Goal: Information Seeking & Learning: Learn about a topic

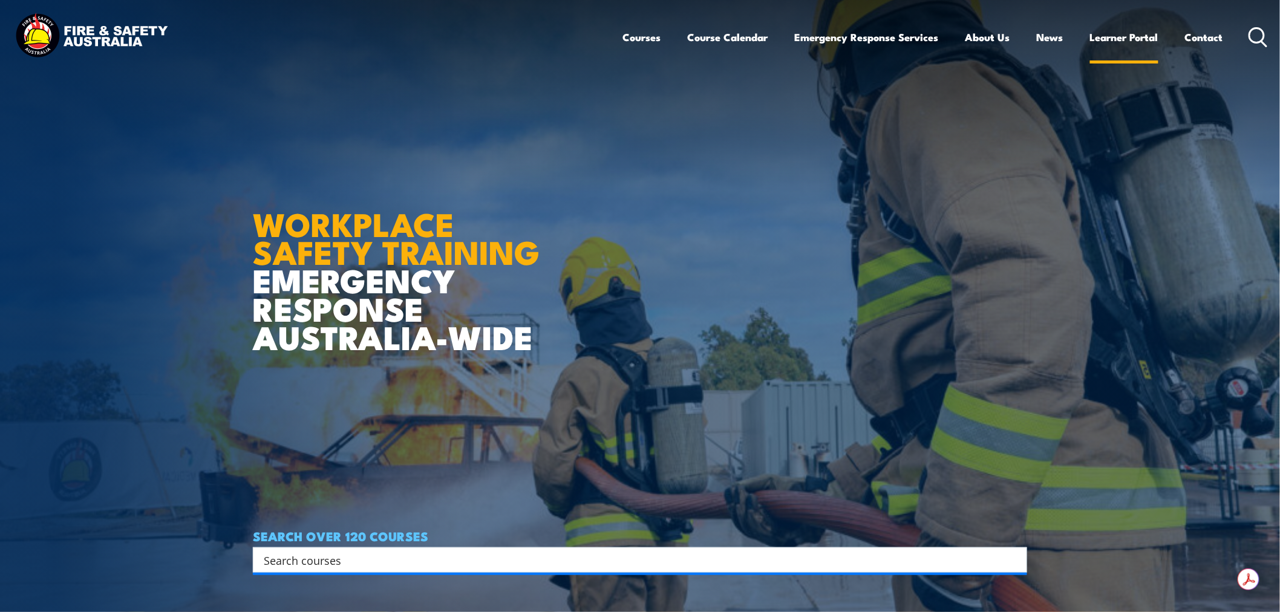
click at [1120, 41] on link "Learner Portal" at bounding box center [1124, 37] width 68 height 32
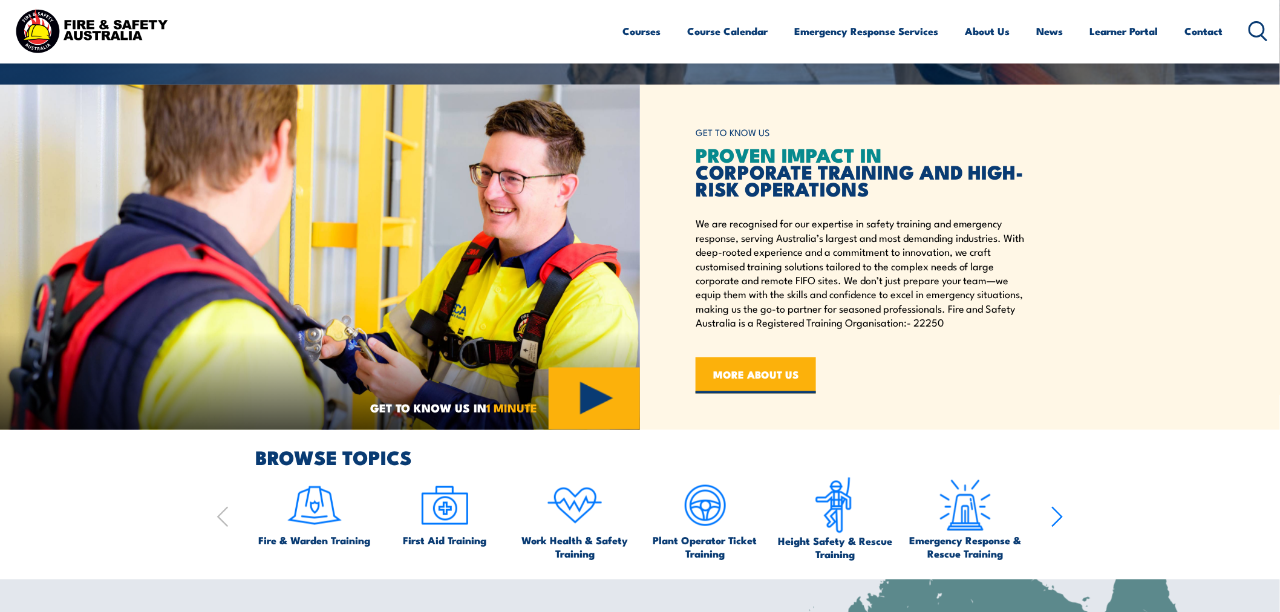
scroll to position [537, 0]
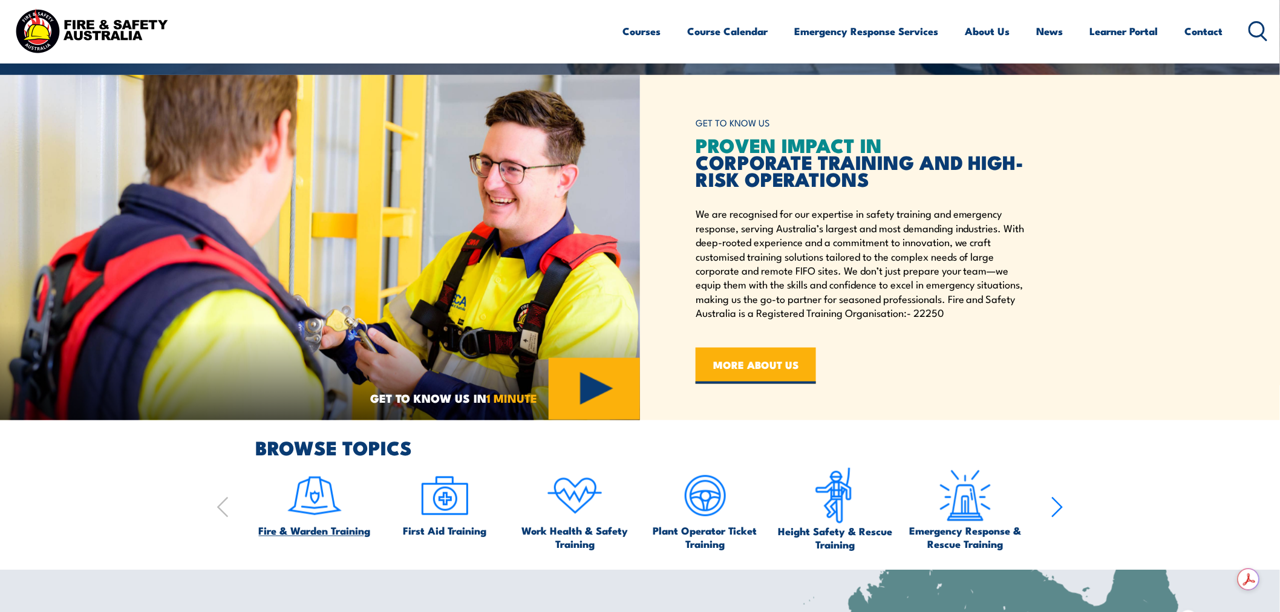
click at [355, 537] on span "Fire & Warden Training" at bounding box center [315, 531] width 112 height 13
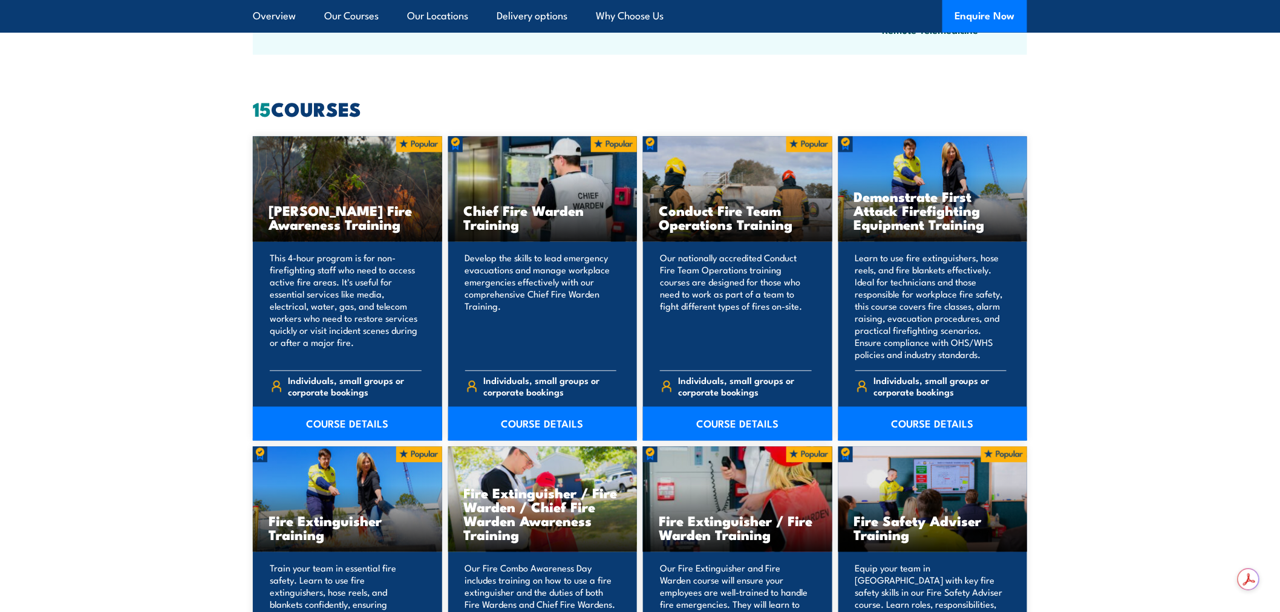
scroll to position [941, 0]
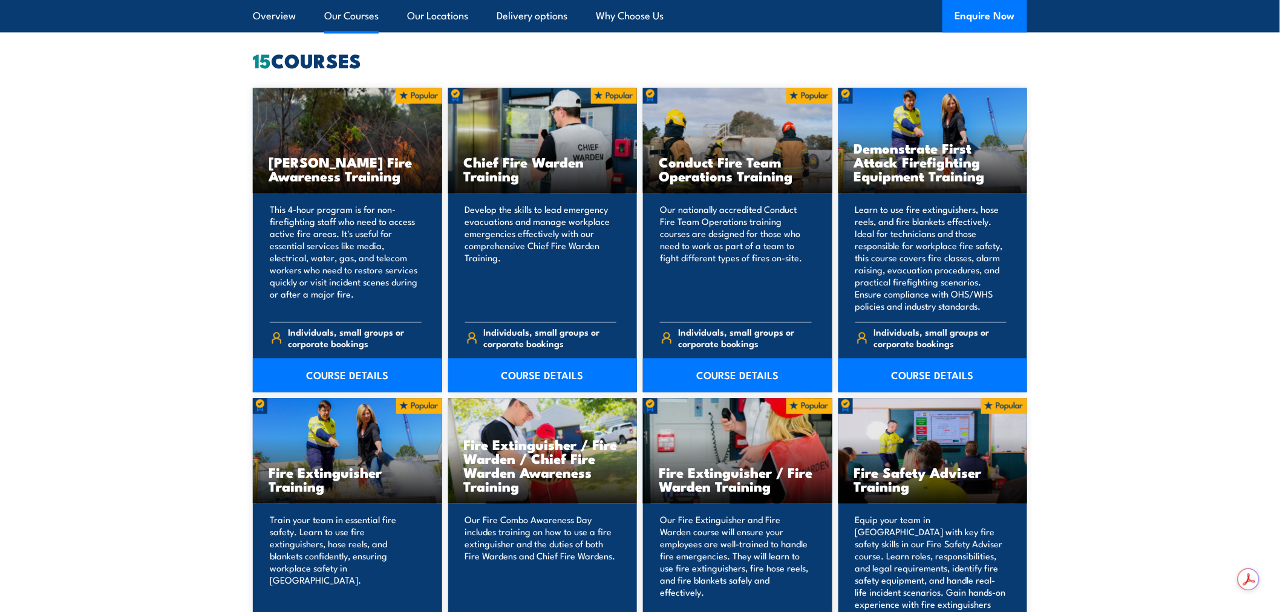
click at [735, 564] on p "Our Fire Extinguisher and Fire Warden course will ensure your employees are wel…" at bounding box center [736, 568] width 152 height 109
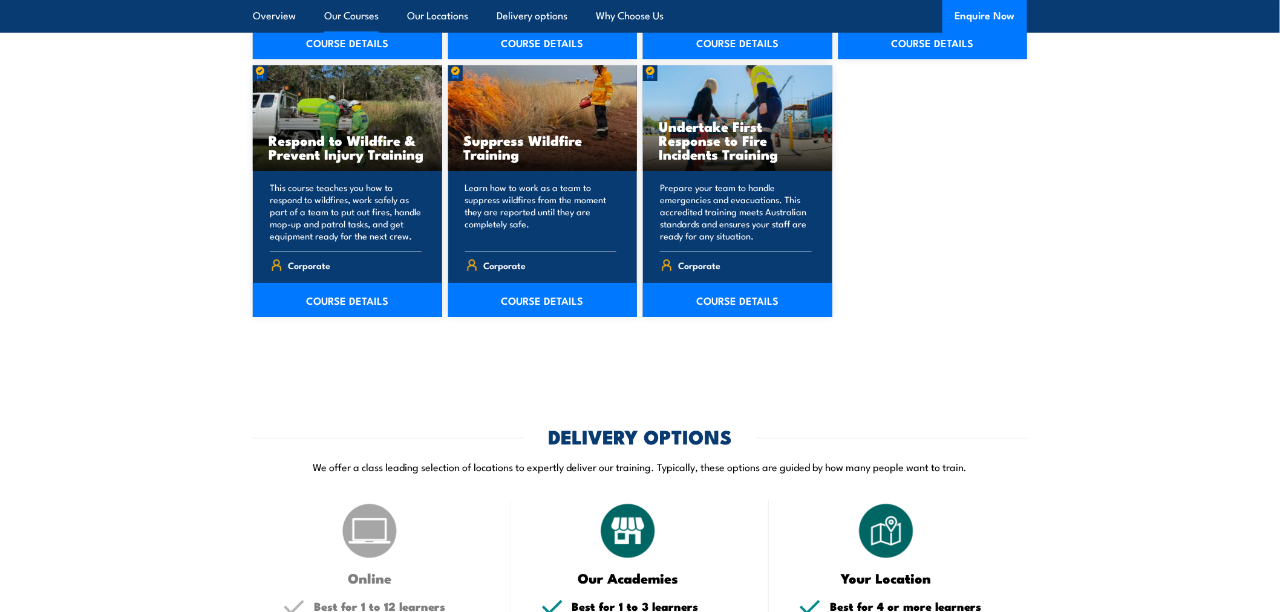
scroll to position [2016, 0]
